Goal: Task Accomplishment & Management: Manage account settings

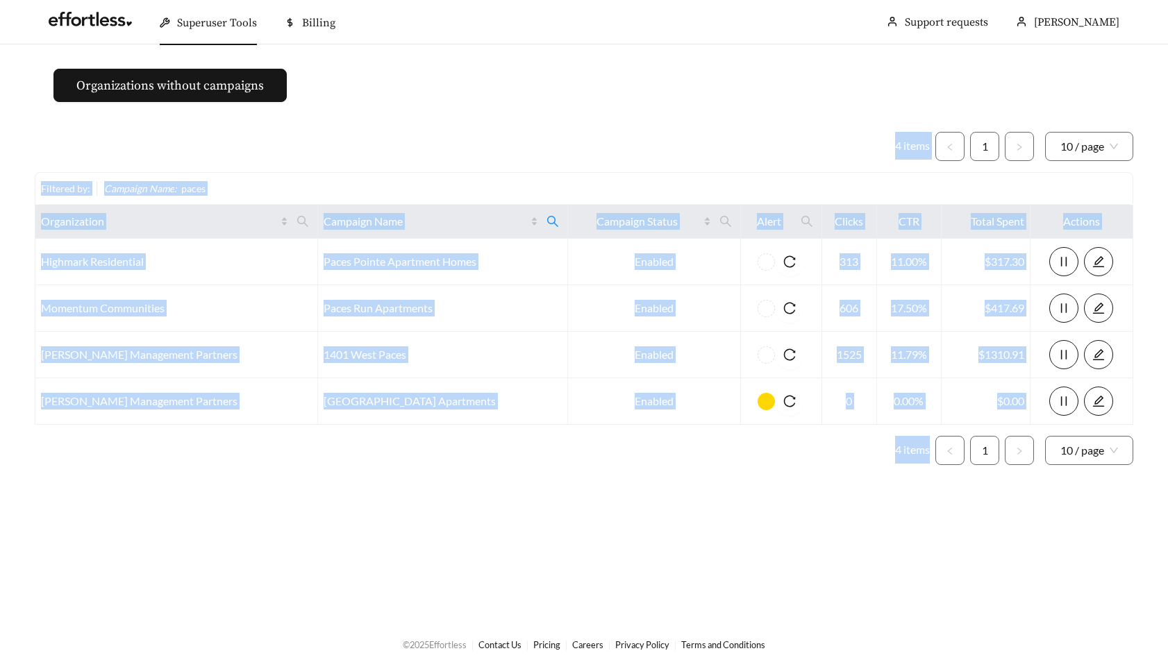
drag, startPoint x: 524, startPoint y: 90, endPoint x: 656, endPoint y: 489, distance: 420.8
click at [656, 489] on main "Organizations without campaigns 4 items 1 10 / page Filtered by: Campaign Name …" at bounding box center [584, 331] width 1168 height 575
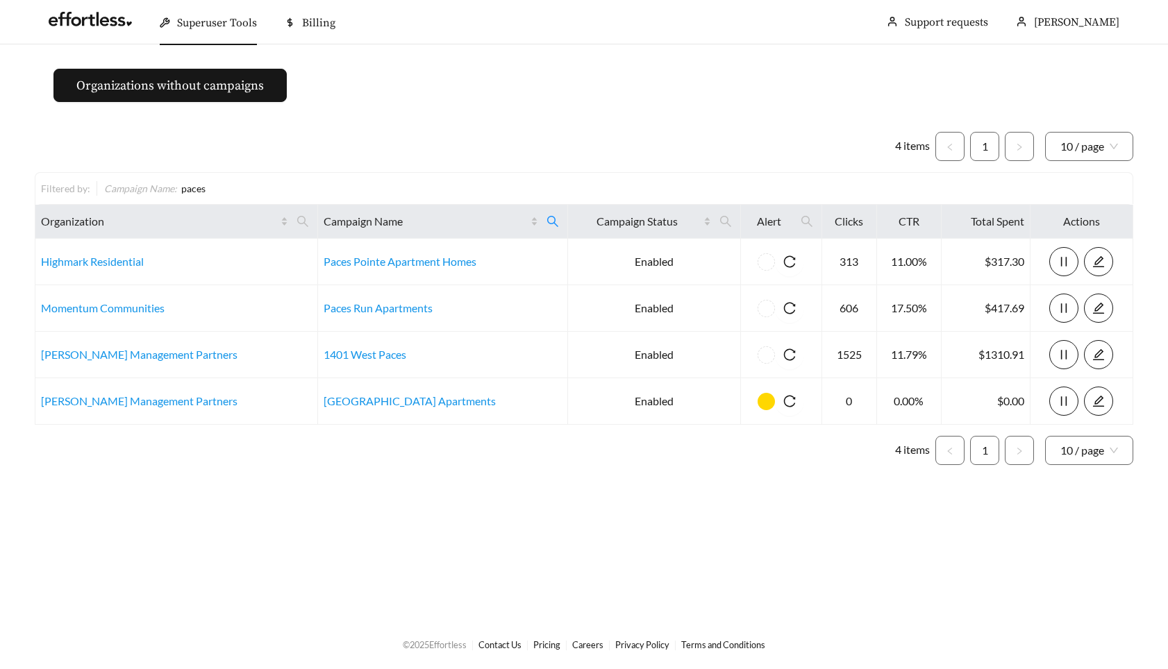
click at [606, 32] on ul "Superuser Tools Billing [PERSON_NAME] Support requests More" at bounding box center [584, 22] width 1099 height 44
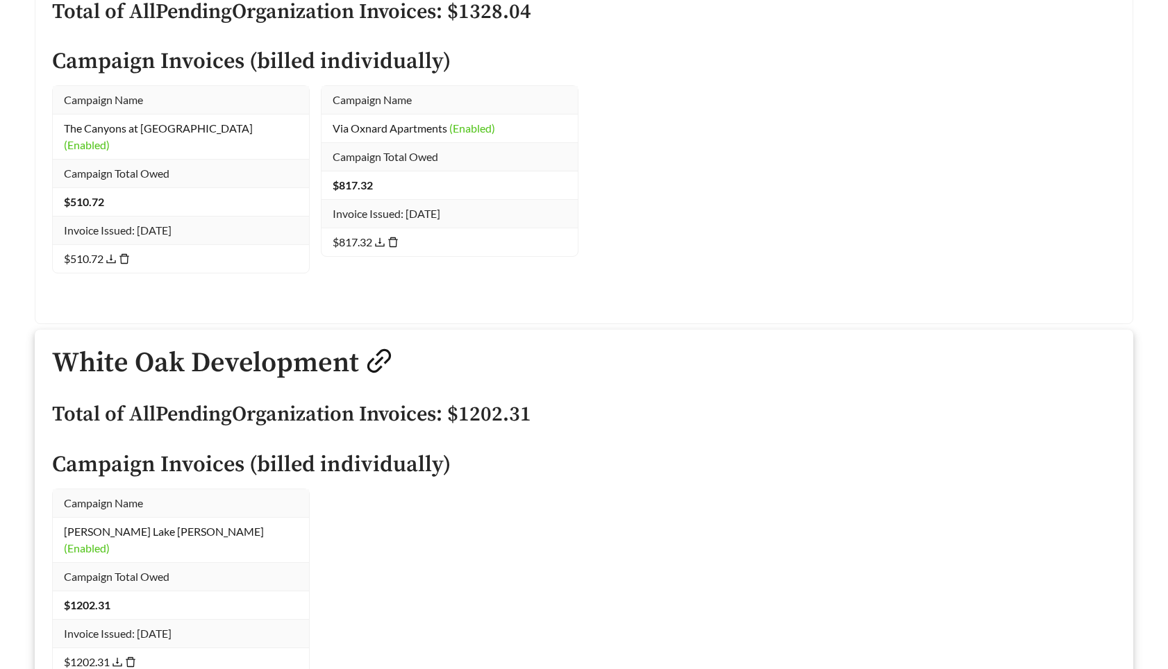
scroll to position [52241, 0]
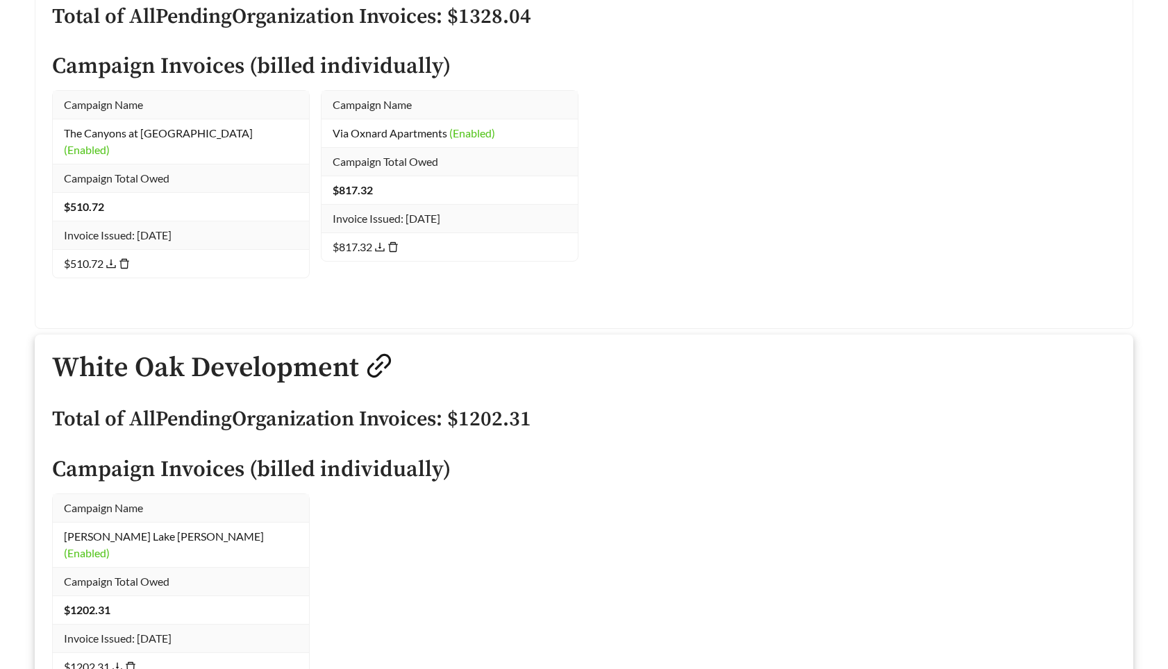
click at [755, 494] on div "Campaign Name [PERSON_NAME] Lake [PERSON_NAME] (Enabled) Campaign Total Owed $ …" at bounding box center [584, 605] width 1075 height 222
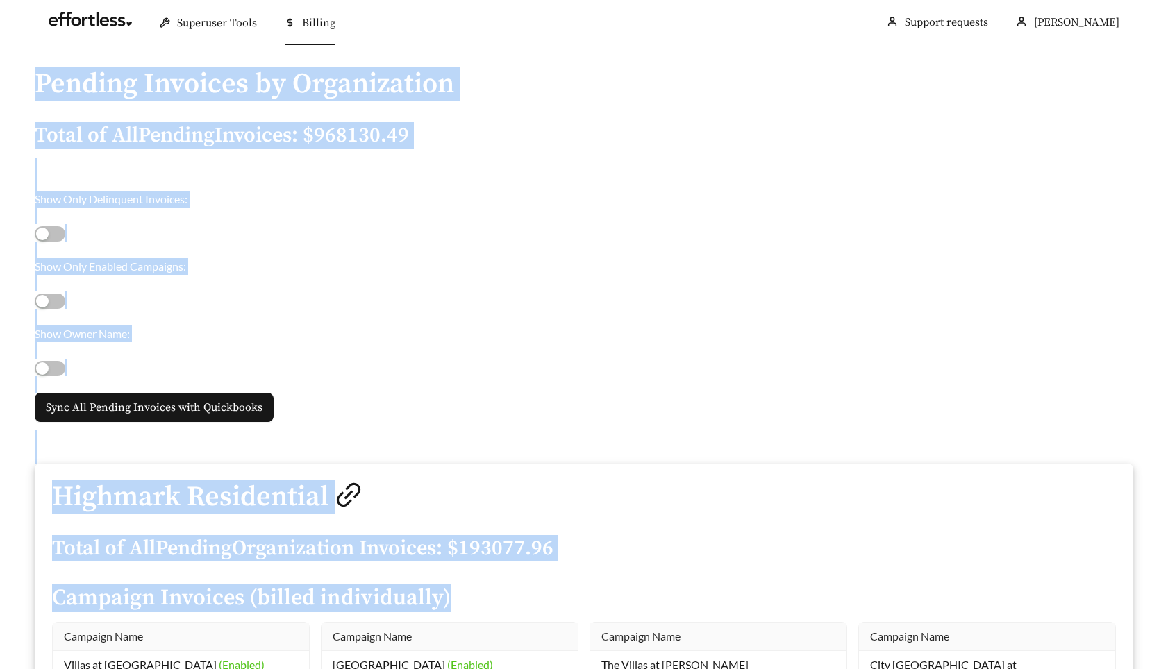
drag, startPoint x: 136, startPoint y: 49, endPoint x: 483, endPoint y: 598, distance: 649.9
click at [483, 598] on h4 "Campaign Invoices (billed individually)" at bounding box center [584, 599] width 1064 height 24
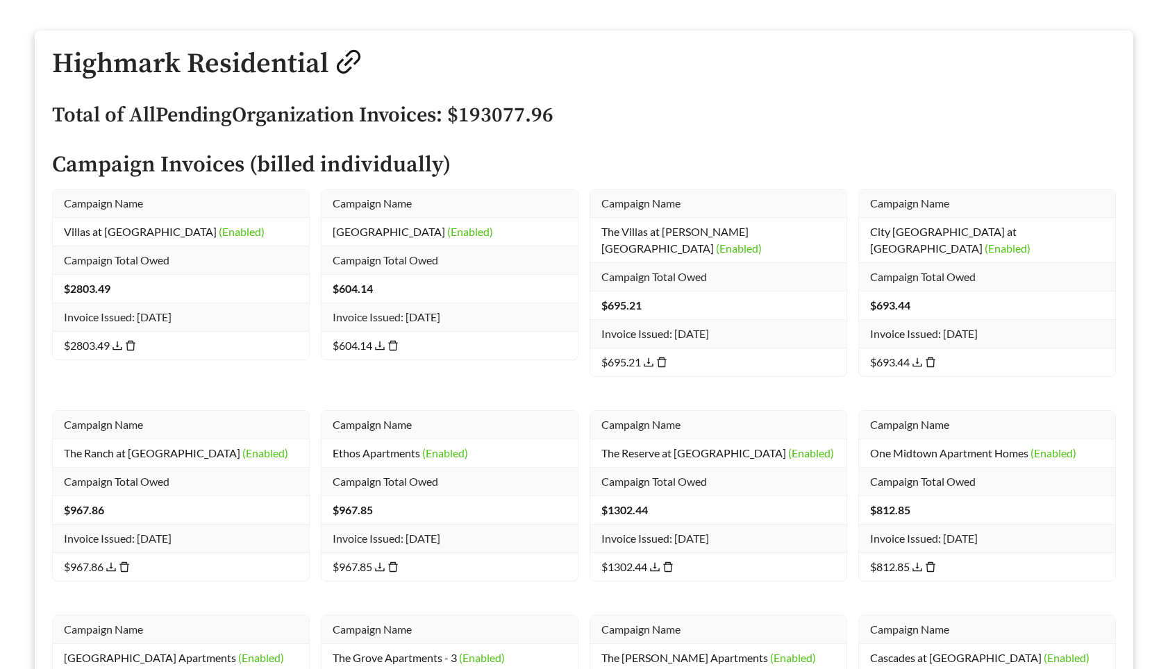
scroll to position [233, 0]
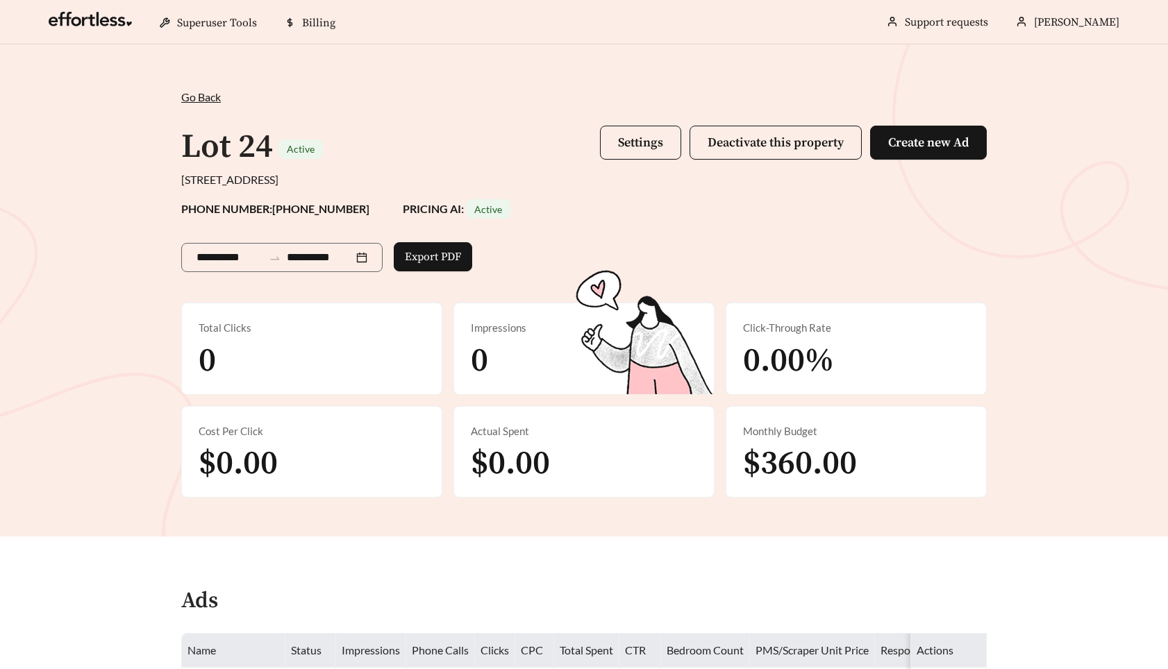
click at [149, 133] on div "**********" at bounding box center [584, 290] width 1168 height 492
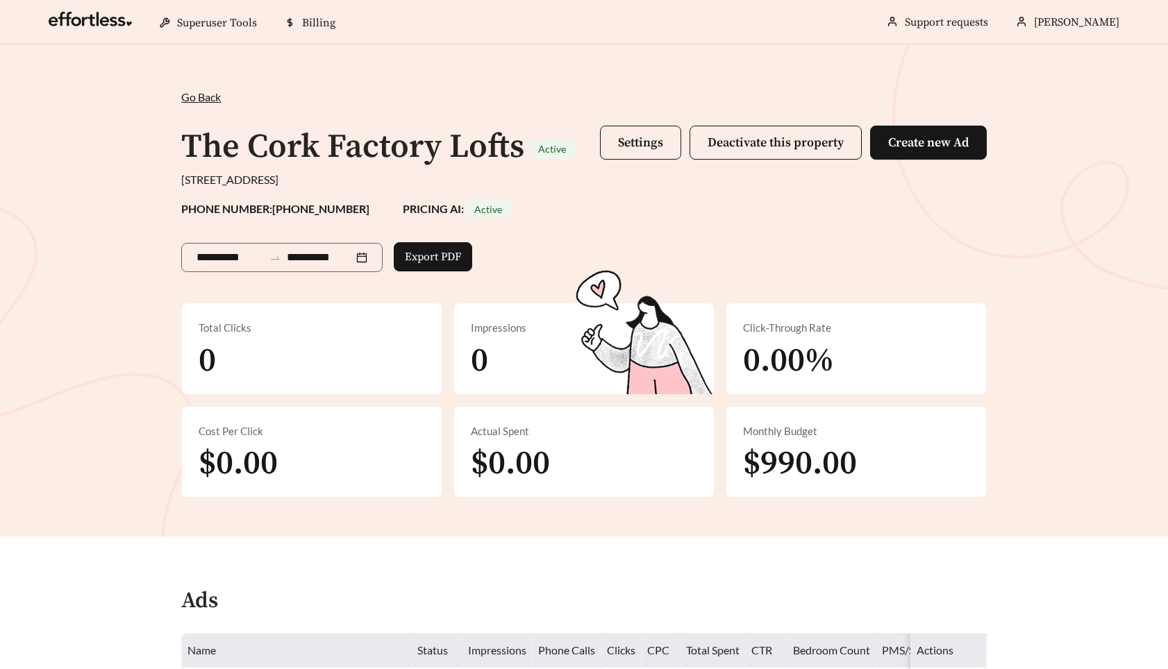
click at [355, 105] on div "Go Back /" at bounding box center [584, 97] width 806 height 17
